Goal: Navigation & Orientation: Find specific page/section

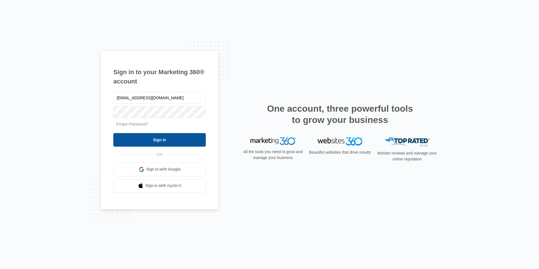
type input "[EMAIL_ADDRESS][DOMAIN_NAME]"
click at [113, 133] on input "Sign In" at bounding box center [159, 140] width 92 height 14
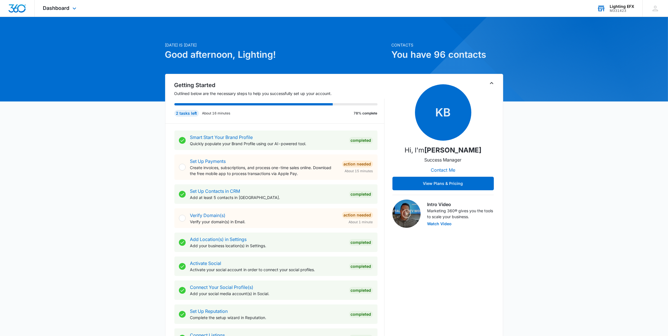
click at [614, 13] on div "Lighting EFX M331423 Your Accounts View All" at bounding box center [616, 8] width 54 height 17
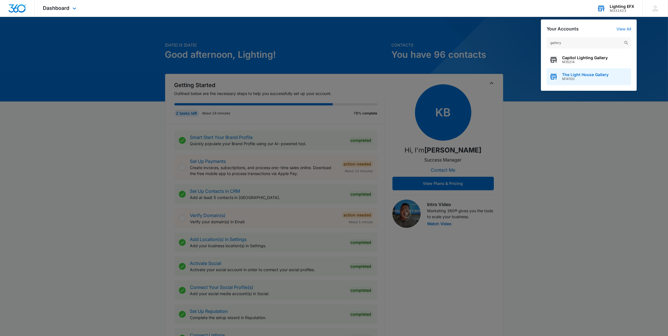
type input "gallery"
click at [579, 71] on div "The Light House Gallery M14100" at bounding box center [589, 76] width 85 height 17
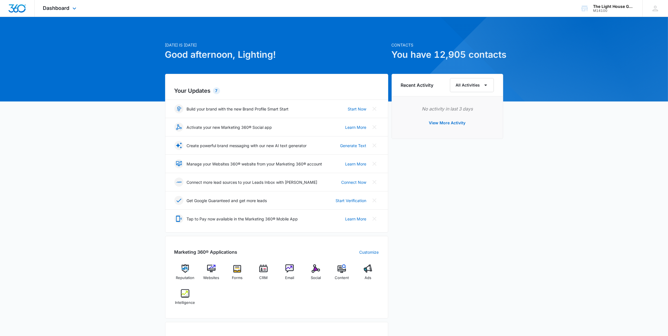
click at [70, 12] on div "Dashboard Apps Reputation Websites Forms CRM Email Social Content Ads Intellige…" at bounding box center [61, 8] width 52 height 17
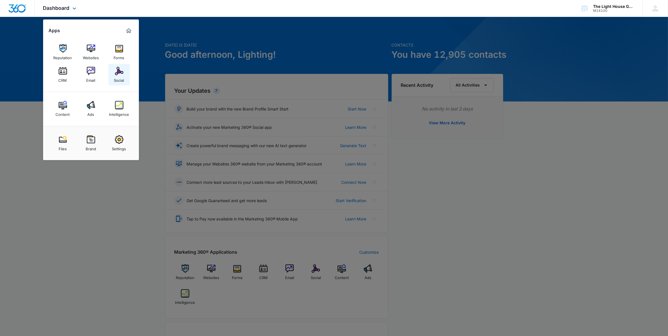
click at [120, 71] on img at bounding box center [119, 71] width 8 height 8
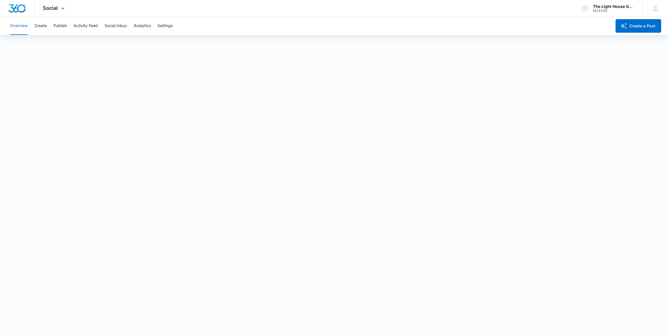
click at [22, 8] on img "Dashboard" at bounding box center [17, 8] width 18 height 8
